Goal: Transaction & Acquisition: Purchase product/service

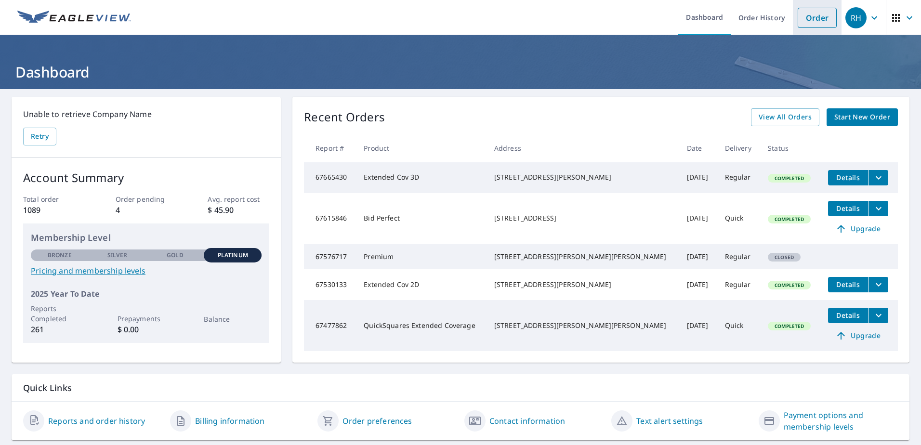
click at [805, 16] on link "Order" at bounding box center [817, 18] width 39 height 20
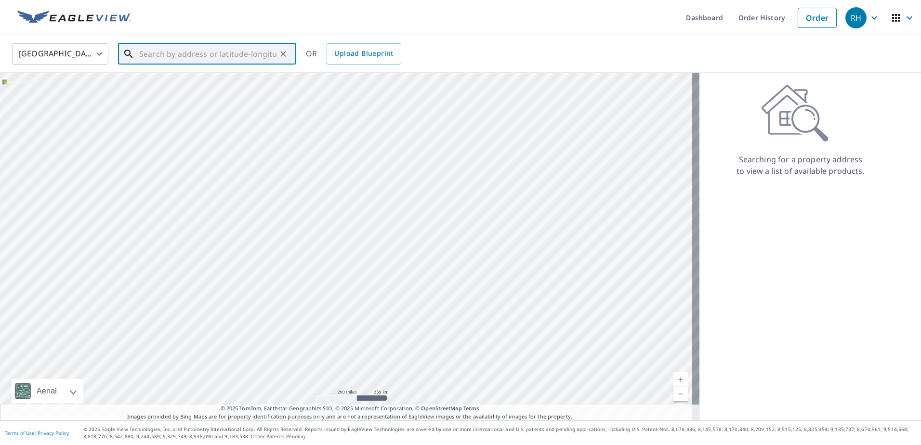
click at [158, 58] on input "text" at bounding box center [207, 53] width 137 height 27
type input "2"
click at [202, 90] on p "Woodbine, GA 31569" at bounding box center [212, 93] width 151 height 10
type input "[STREET_ADDRESS][PERSON_NAME]"
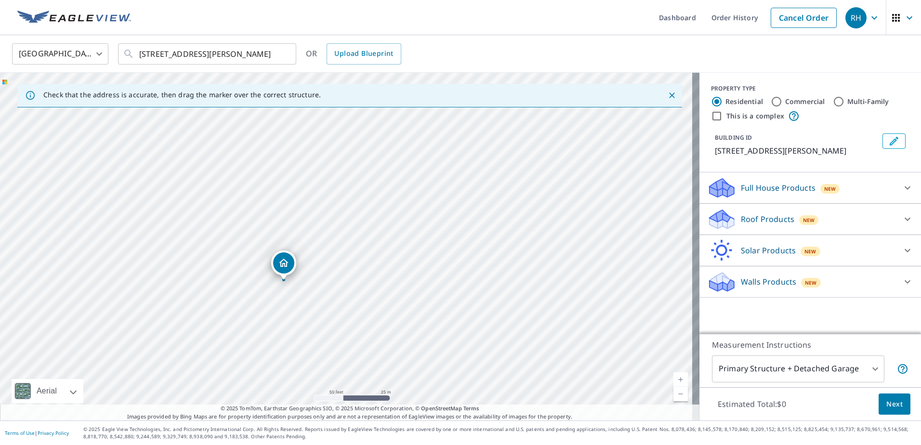
drag, startPoint x: 296, startPoint y: 243, endPoint x: 520, endPoint y: 224, distance: 225.4
click at [520, 224] on div "[STREET_ADDRESS][PERSON_NAME]" at bounding box center [350, 247] width 700 height 348
drag, startPoint x: 283, startPoint y: 291, endPoint x: 346, endPoint y: 239, distance: 82.1
click at [346, 239] on div "[STREET_ADDRESS][PERSON_NAME]" at bounding box center [350, 247] width 700 height 348
click at [760, 215] on p "Roof Products" at bounding box center [767, 219] width 53 height 12
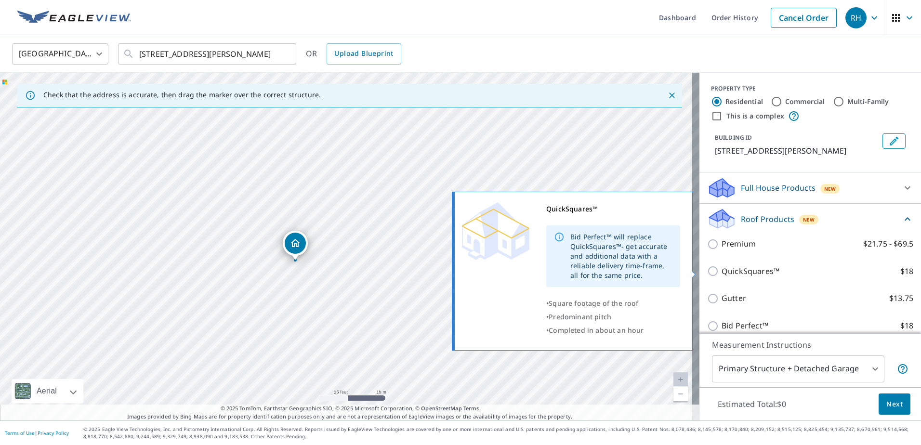
click at [707, 272] on input "QuickSquares™ $18" at bounding box center [714, 272] width 14 height 12
checkbox input "true"
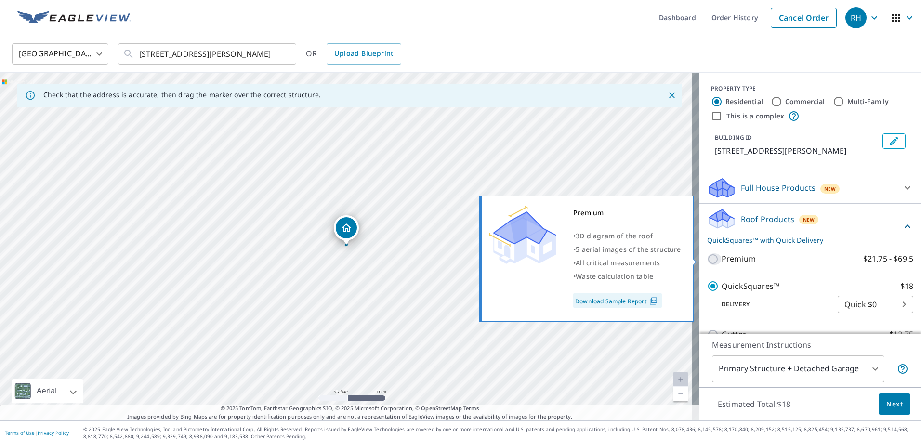
click at [707, 258] on input "Premium $21.75 - $69.5" at bounding box center [714, 259] width 14 height 12
checkbox input "true"
checkbox input "false"
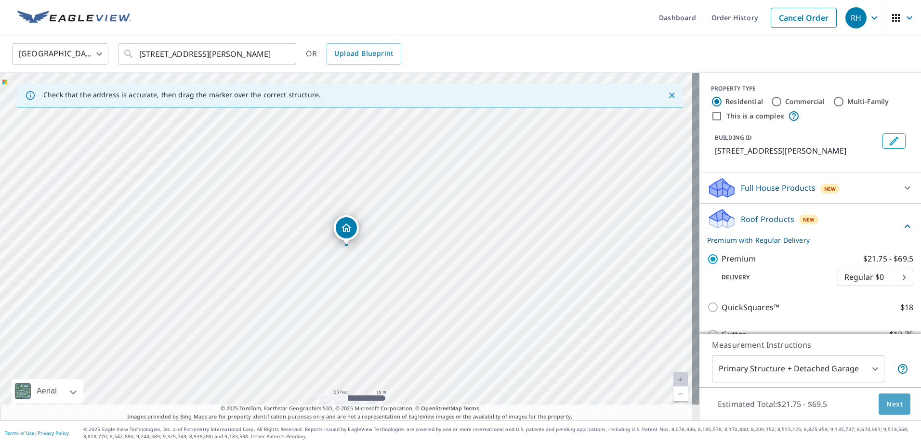
click at [889, 401] on span "Next" at bounding box center [895, 405] width 16 height 12
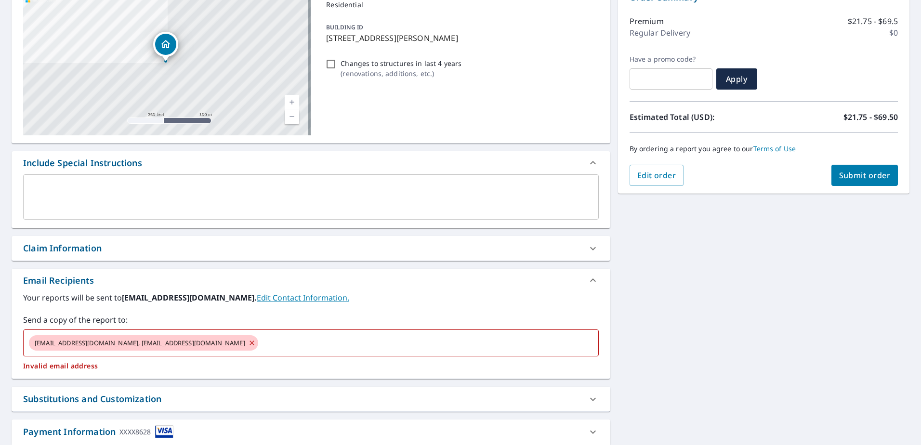
scroll to position [145, 0]
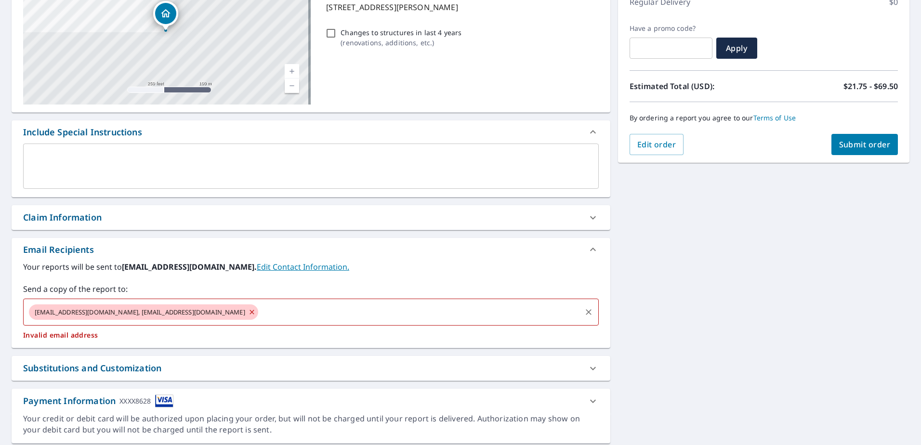
click at [250, 313] on icon at bounding box center [252, 312] width 4 height 4
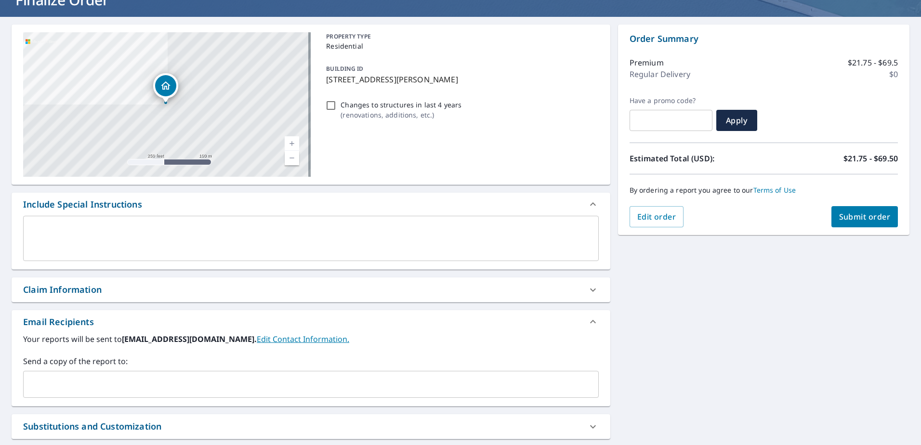
scroll to position [48, 0]
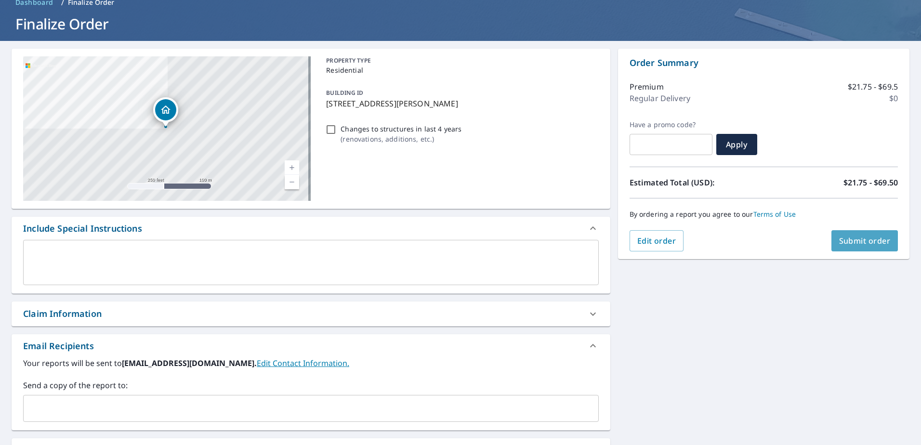
click at [848, 240] on span "Submit order" at bounding box center [865, 241] width 52 height 11
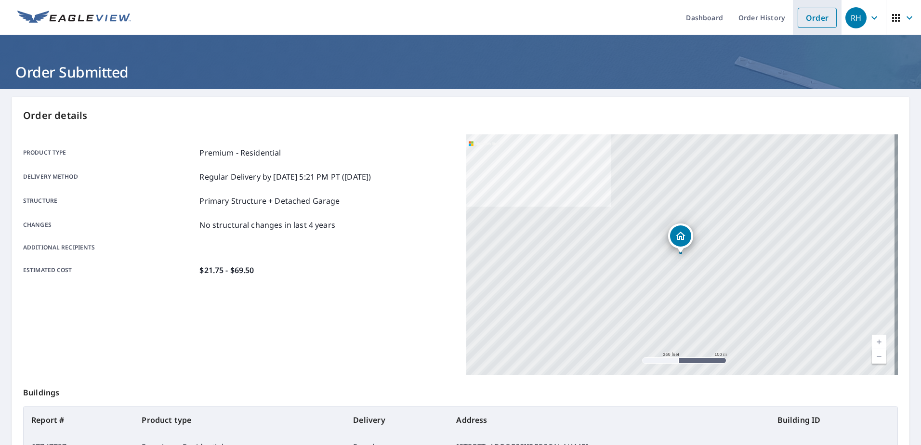
click at [806, 15] on link "Order" at bounding box center [817, 18] width 39 height 20
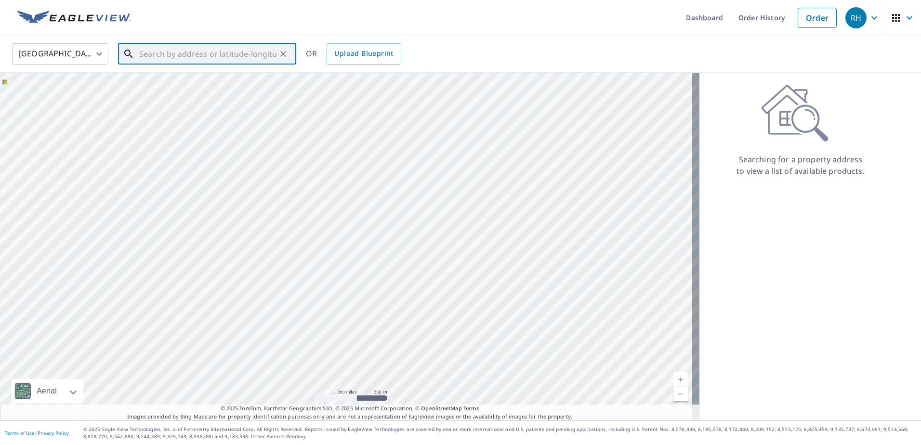
click at [162, 55] on input "text" at bounding box center [207, 53] width 137 height 27
drag, startPoint x: 153, startPoint y: 50, endPoint x: 158, endPoint y: 55, distance: 6.8
click at [153, 51] on input "text" at bounding box center [207, 53] width 137 height 27
click at [163, 86] on span "[STREET_ADDRESS][PERSON_NAME]" at bounding box center [212, 82] width 151 height 12
type input "[STREET_ADDRESS][PERSON_NAME][PERSON_NAME]"
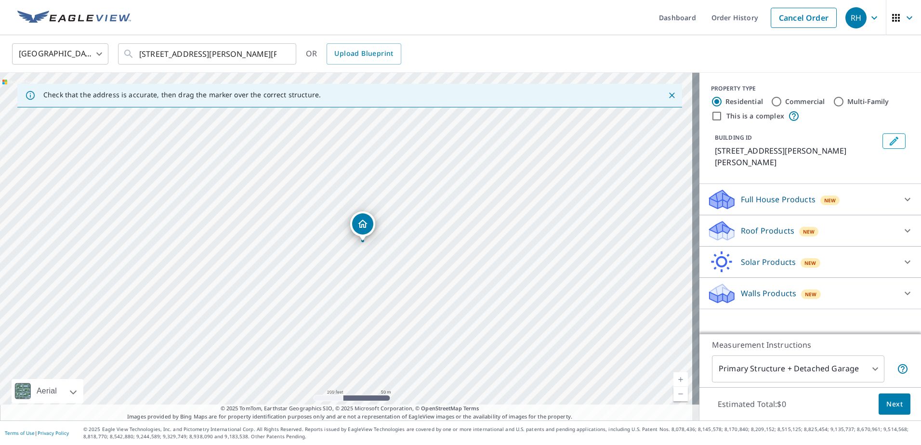
drag, startPoint x: 375, startPoint y: 201, endPoint x: 406, endPoint y: 190, distance: 33.2
click at [406, 190] on div "[STREET_ADDRESS][PERSON_NAME][PERSON_NAME]" at bounding box center [350, 247] width 700 height 348
drag, startPoint x: 567, startPoint y: 239, endPoint x: 466, endPoint y: 246, distance: 101.5
click at [466, 246] on div "[STREET_ADDRESS][PERSON_NAME][PERSON_NAME]" at bounding box center [350, 247] width 700 height 348
drag, startPoint x: 352, startPoint y: 242, endPoint x: 464, endPoint y: 214, distance: 115.8
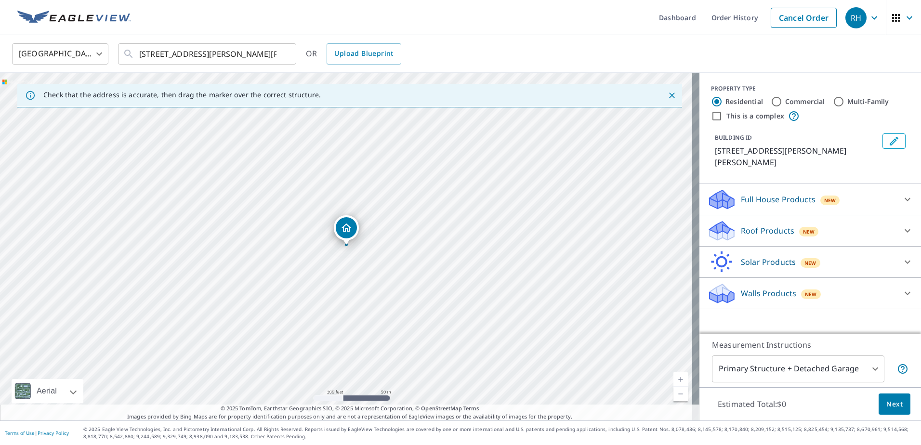
drag, startPoint x: 461, startPoint y: 213, endPoint x: 456, endPoint y: 212, distance: 4.8
click at [460, 213] on div "[STREET_ADDRESS][PERSON_NAME][PERSON_NAME]" at bounding box center [350, 247] width 700 height 348
drag, startPoint x: 320, startPoint y: 326, endPoint x: 335, endPoint y: 347, distance: 25.7
click at [335, 347] on div "[STREET_ADDRESS][PERSON_NAME][PERSON_NAME]" at bounding box center [350, 247] width 700 height 348
drag, startPoint x: 246, startPoint y: 211, endPoint x: 191, endPoint y: 221, distance: 55.5
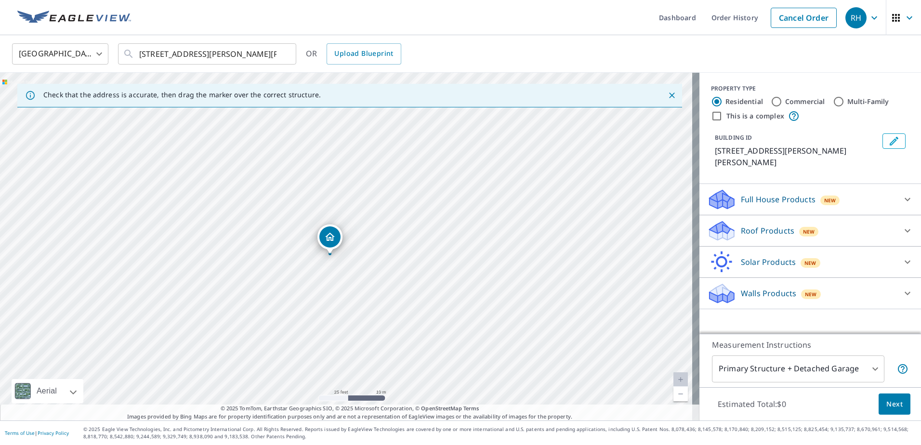
drag, startPoint x: 372, startPoint y: 233, endPoint x: 387, endPoint y: 268, distance: 38.7
click at [387, 268] on div "[STREET_ADDRESS][PERSON_NAME][PERSON_NAME]" at bounding box center [350, 247] width 700 height 348
drag, startPoint x: 330, startPoint y: 239, endPoint x: 359, endPoint y: 235, distance: 29.6
drag, startPoint x: 340, startPoint y: 234, endPoint x: 313, endPoint y: 237, distance: 27.1
